Goal: Find specific page/section: Find specific page/section

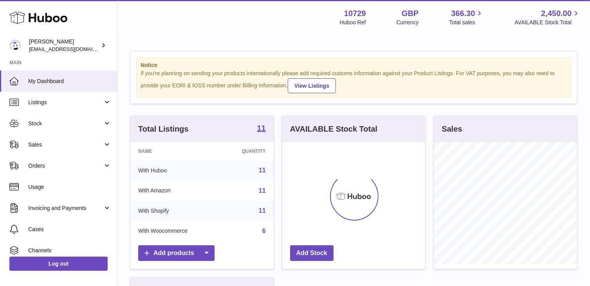
scroll to position [122, 143]
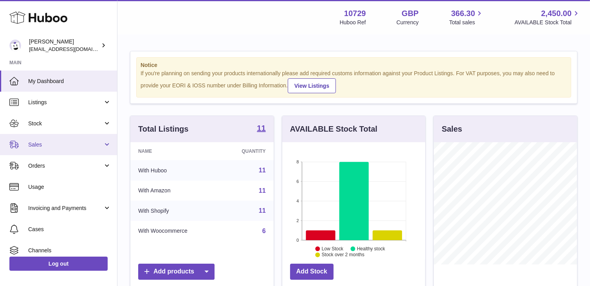
click at [73, 140] on link "Sales" at bounding box center [58, 144] width 117 height 21
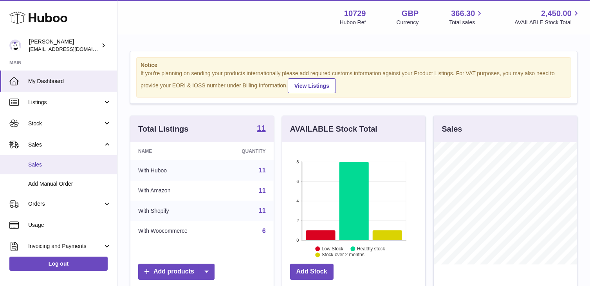
click at [74, 158] on link "Sales" at bounding box center [58, 164] width 117 height 19
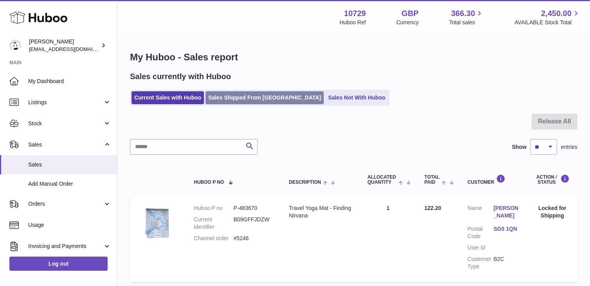
click at [248, 102] on link "Sales Shipped From [GEOGRAPHIC_DATA]" at bounding box center [264, 97] width 118 height 13
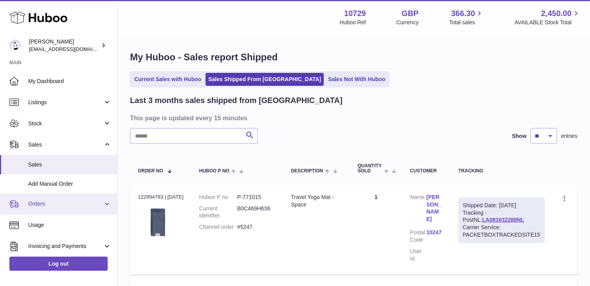
scroll to position [86, 0]
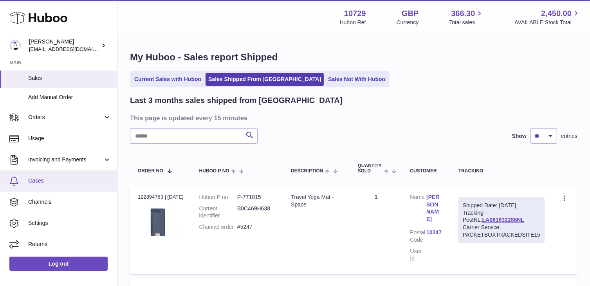
click at [44, 182] on span "Cases" at bounding box center [69, 180] width 83 height 7
